Goal: Information Seeking & Learning: Learn about a topic

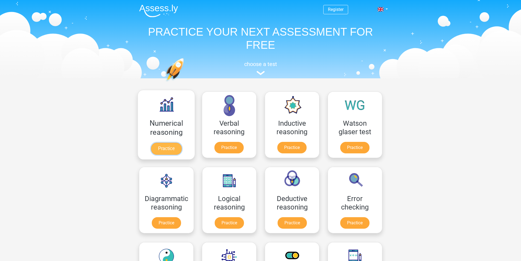
click at [168, 148] on link "Practice" at bounding box center [166, 148] width 31 height 12
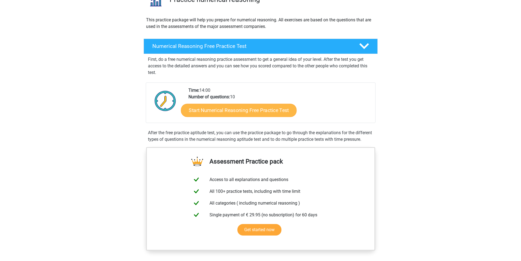
scroll to position [52, 0]
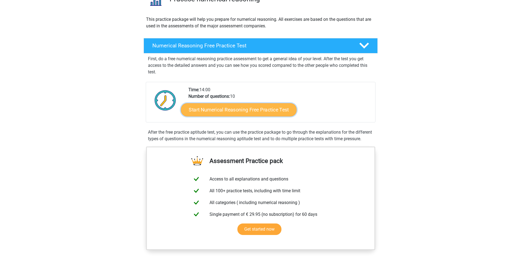
click at [230, 109] on link "Start Numerical Reasoning Free Practice Test" at bounding box center [239, 109] width 116 height 13
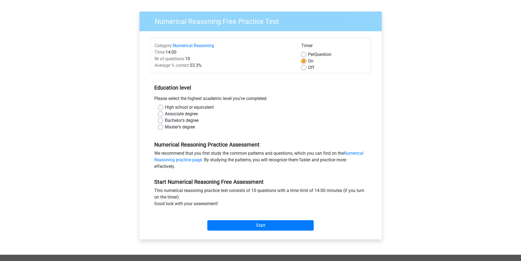
scroll to position [34, 0]
click at [164, 118] on div "Bachelor's degree" at bounding box center [260, 120] width 204 height 7
click at [165, 120] on label "Bachelor's degree" at bounding box center [182, 120] width 34 height 7
click at [160, 120] on input "Bachelor's degree" at bounding box center [160, 119] width 4 height 5
radio input "true"
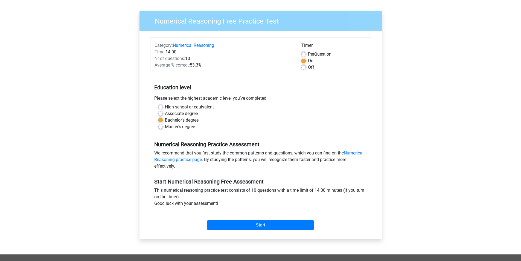
click at [254, 236] on div "Category: Numerical Reasoning Time: 14:00 Nr of questions: 10 Average % correct…" at bounding box center [261, 135] width 234 height 208
drag, startPoint x: 259, startPoint y: 232, endPoint x: 266, endPoint y: 226, distance: 9.5
click at [266, 226] on div "Start" at bounding box center [260, 221] width 221 height 24
click at [266, 226] on input "Start" at bounding box center [260, 225] width 106 height 10
